Goal: Navigation & Orientation: Find specific page/section

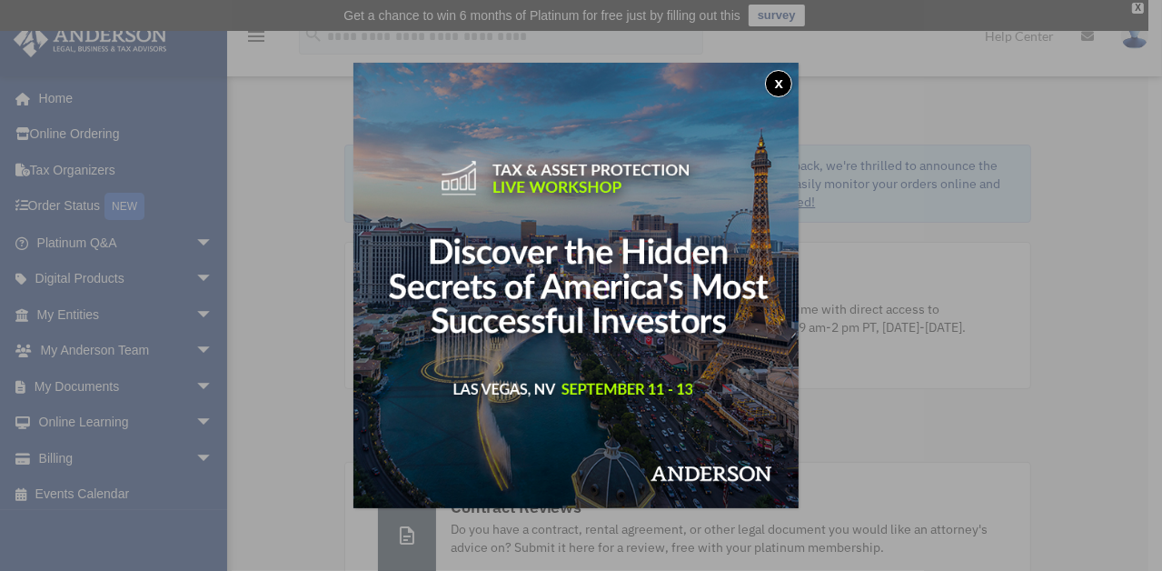
drag, startPoint x: 780, startPoint y: 71, endPoint x: 785, endPoint y: 79, distance: 9.8
click at [782, 72] on button "x" at bounding box center [778, 83] width 27 height 27
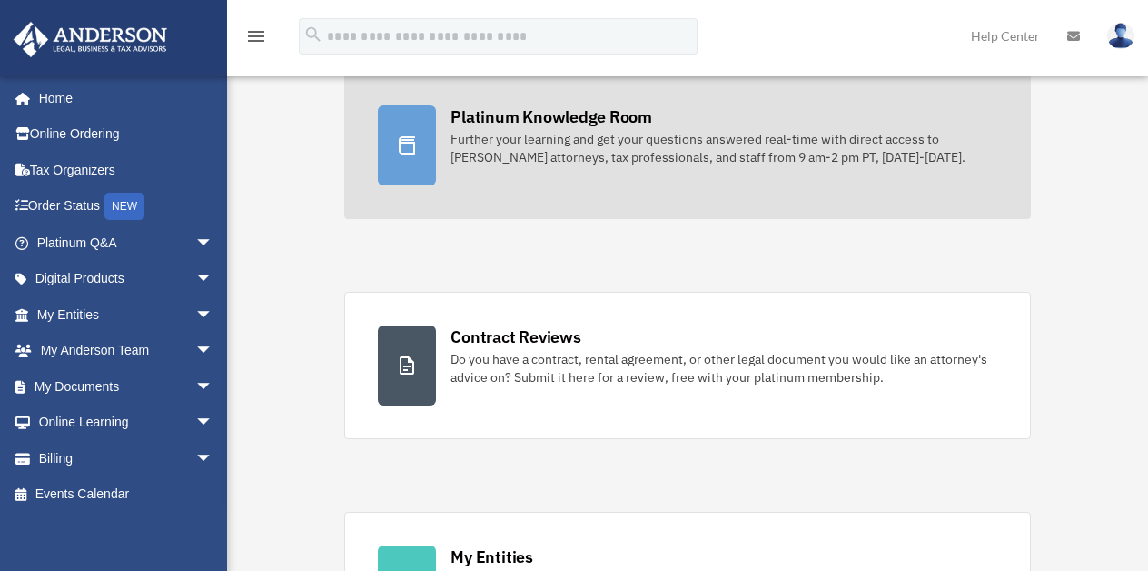
scroll to position [182, 0]
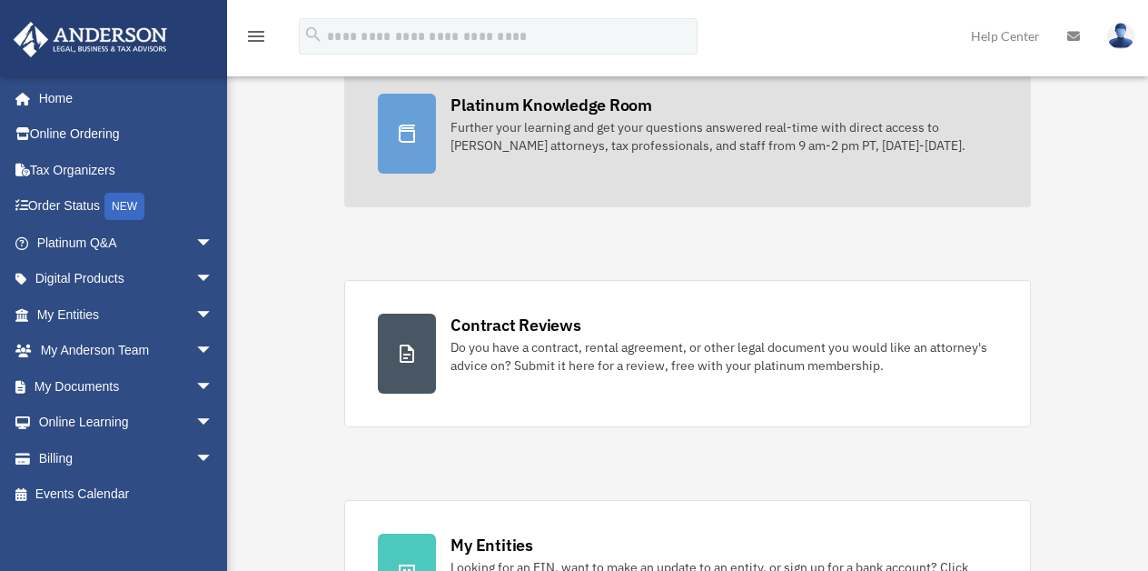
click at [475, 104] on div "Platinum Knowledge Room" at bounding box center [552, 105] width 202 height 23
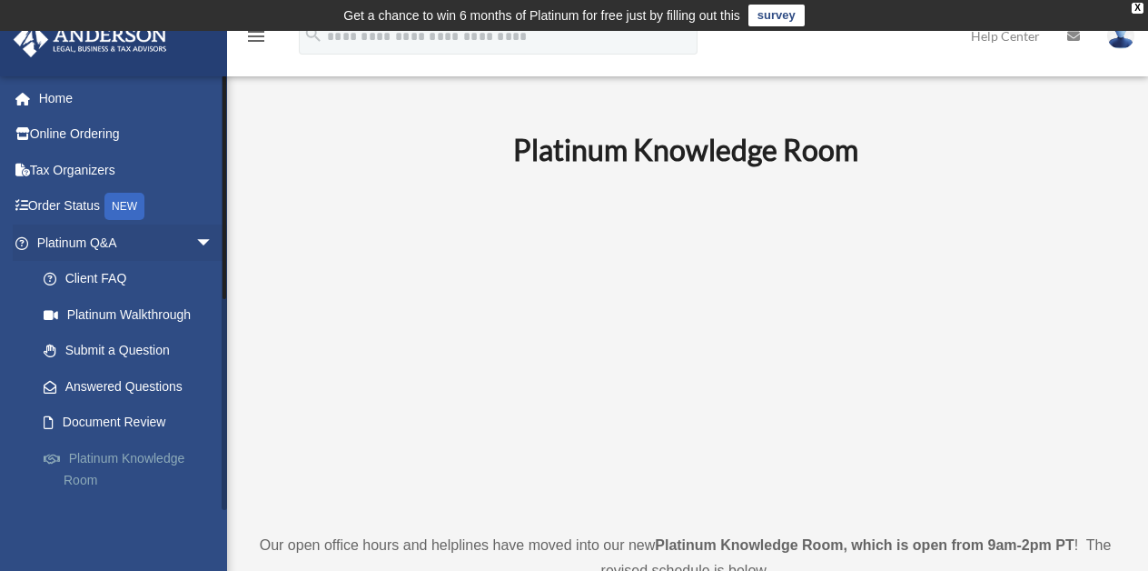
click at [98, 457] on link "Platinum Knowledge Room" at bounding box center [132, 469] width 215 height 58
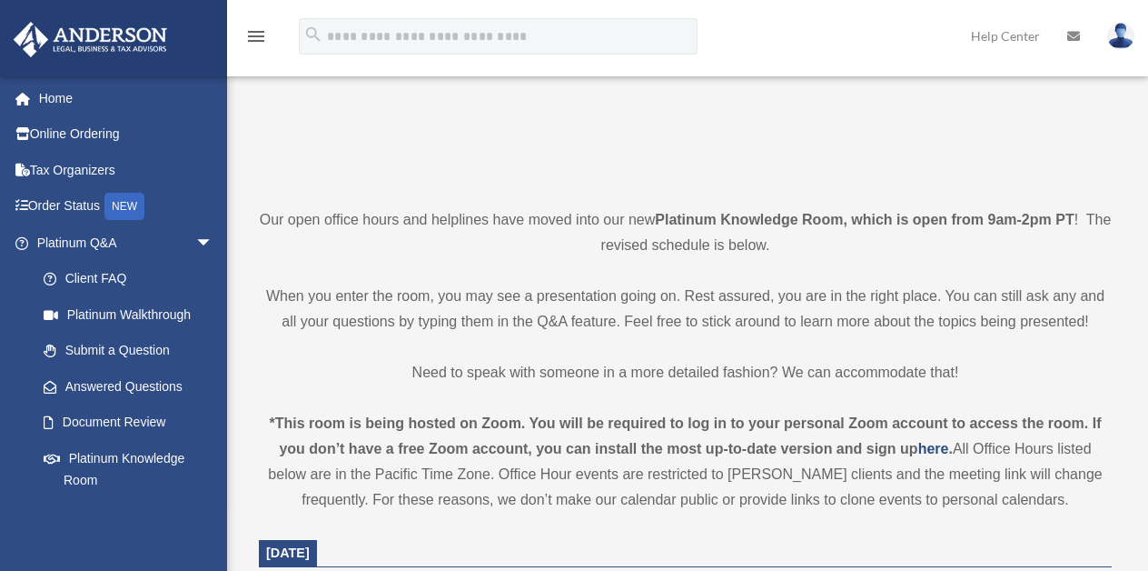
scroll to position [512, 0]
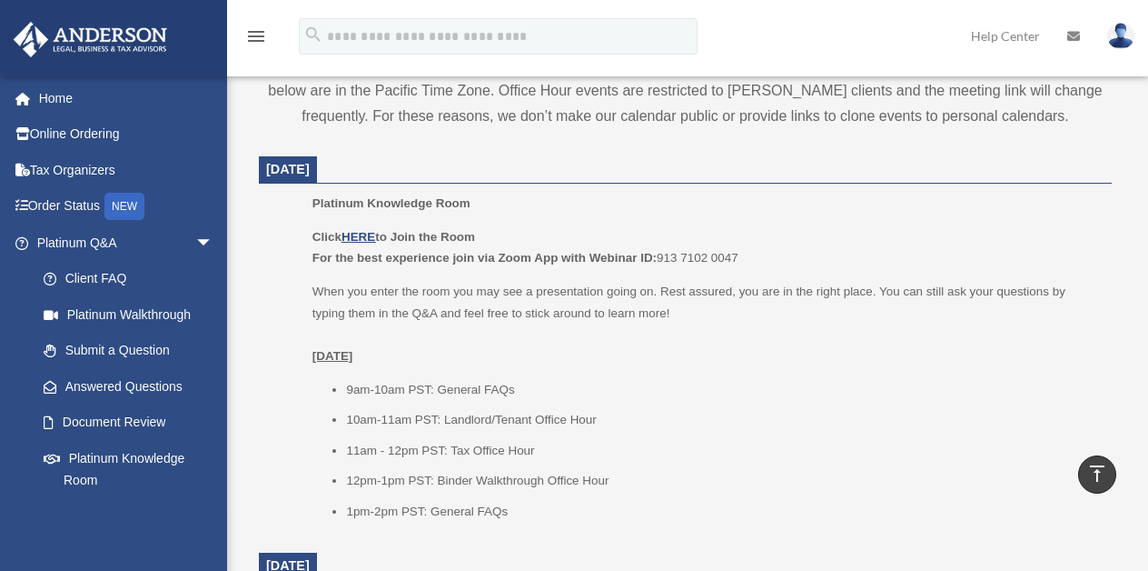
scroll to position [667, 0]
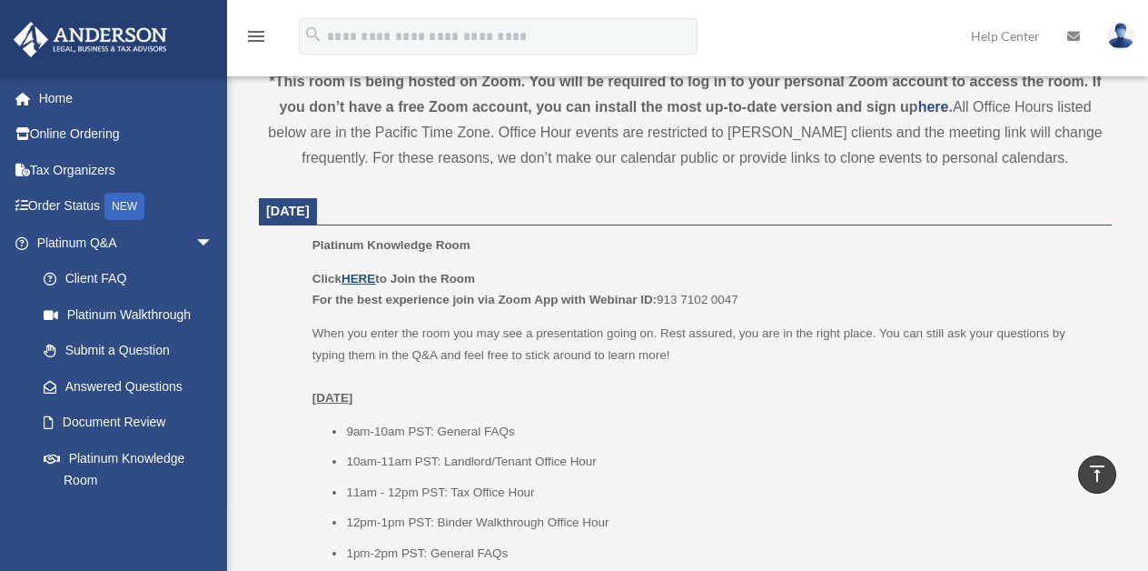
click at [363, 272] on u "HERE" at bounding box center [359, 279] width 34 height 14
